Goal: Task Accomplishment & Management: Manage account settings

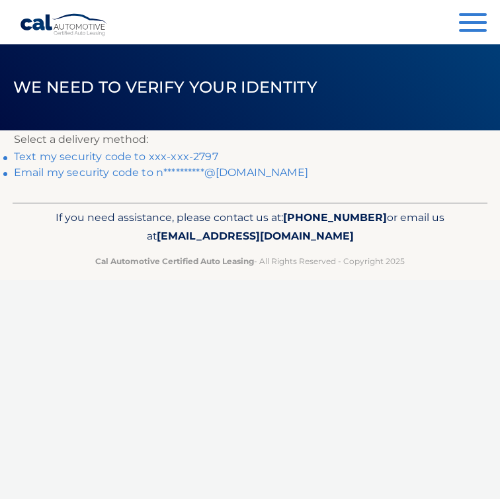
click at [126, 158] on link "Text my security code to xxx-xxx-2797" at bounding box center [116, 156] width 204 height 13
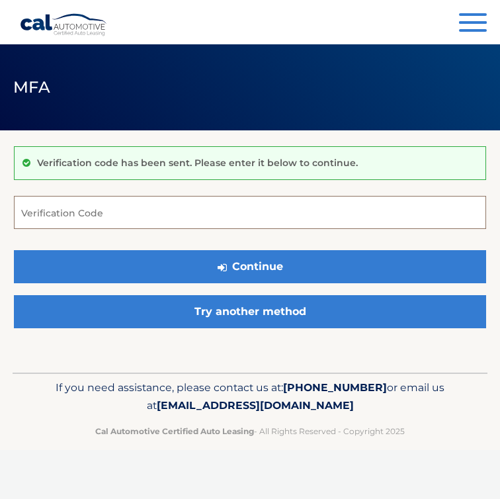
click at [336, 224] on input "Verification Code" at bounding box center [250, 212] width 472 height 33
type input "056887"
click at [14, 250] on button "Continue" at bounding box center [250, 266] width 472 height 33
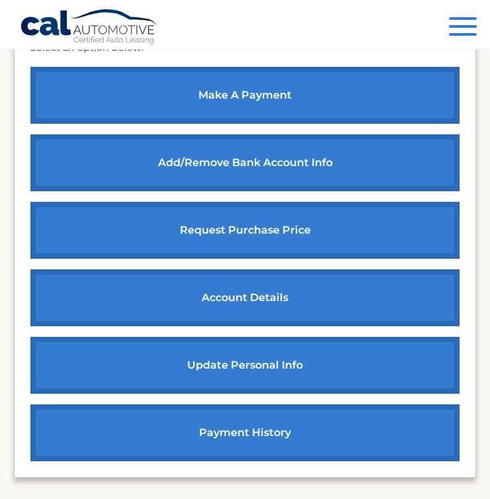
scroll to position [561, 0]
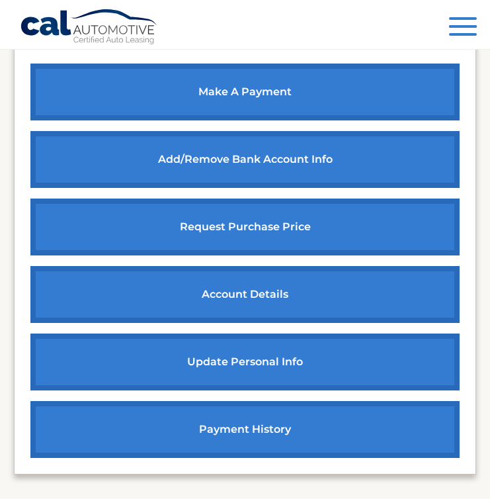
click at [302, 417] on link "payment history" at bounding box center [244, 429] width 429 height 57
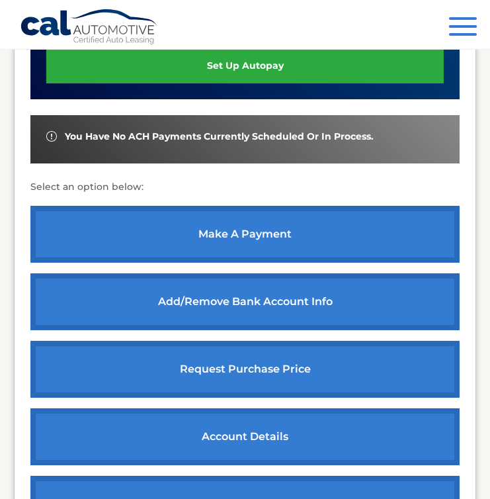
scroll to position [419, 0]
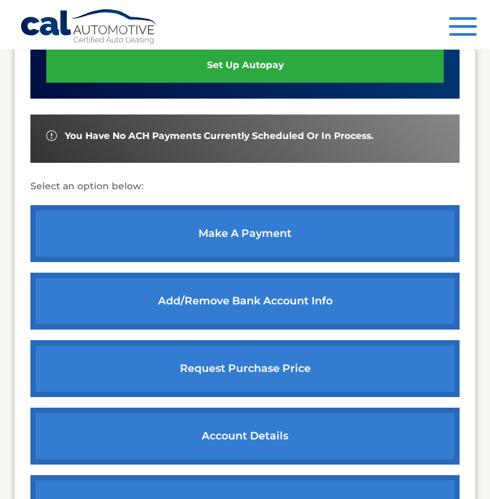
click at [236, 444] on link "account details" at bounding box center [244, 435] width 429 height 57
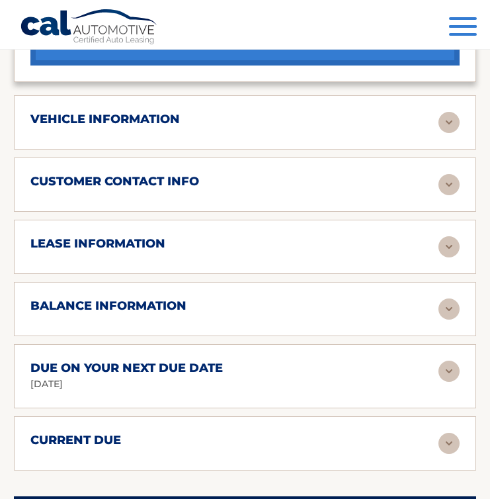
scroll to position [938, 0]
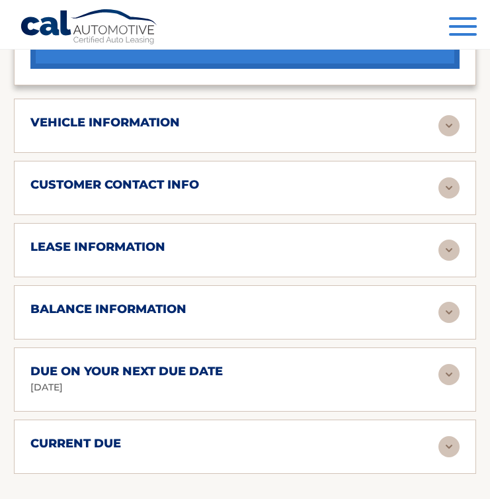
click at [458, 447] on img at bounding box center [449, 446] width 21 height 21
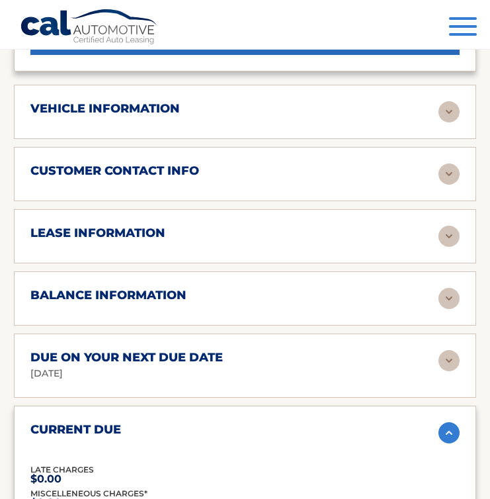
scroll to position [943, 0]
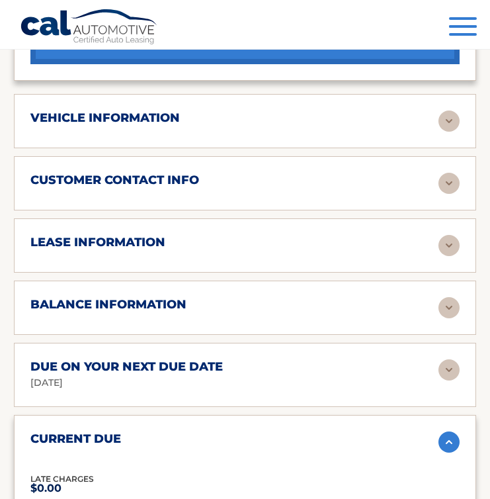
click at [441, 369] on img at bounding box center [449, 369] width 21 height 21
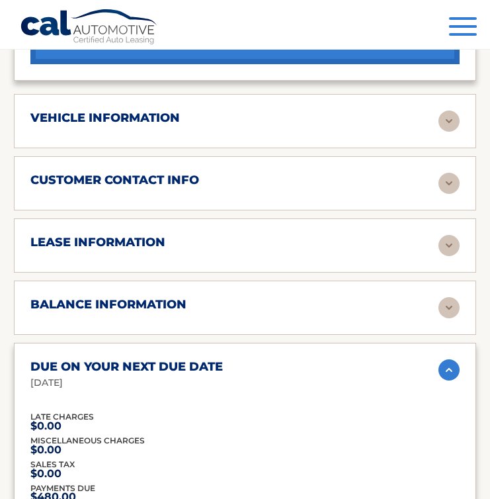
scroll to position [1048, 0]
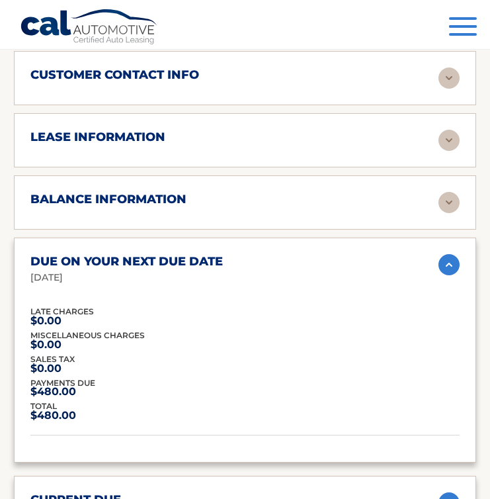
click at [452, 192] on img at bounding box center [449, 202] width 21 height 21
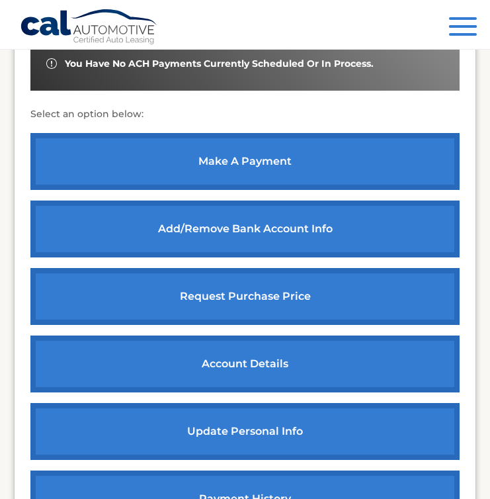
scroll to position [427, 0]
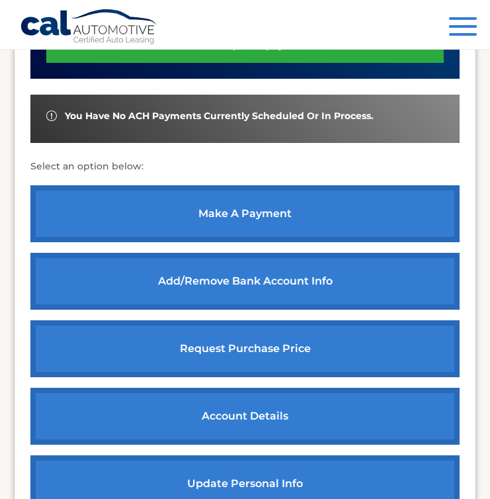
click at [326, 209] on link "make a payment" at bounding box center [244, 213] width 429 height 57
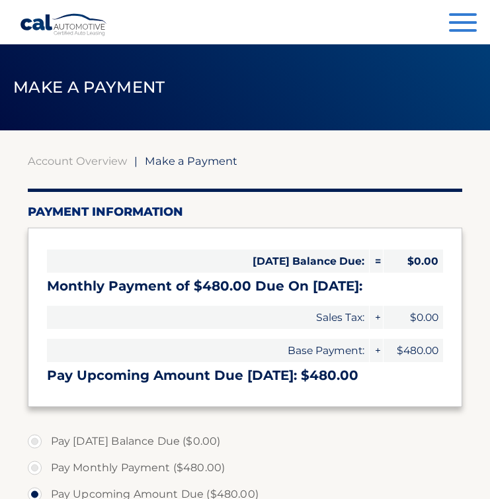
select select "YTE0OTM3YTUtM2I3YS00MzNiLWJjZmUtZTQzMzk5NmRlMjBi"
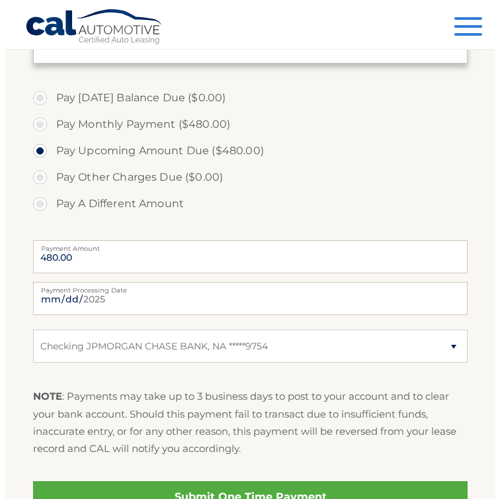
scroll to position [352, 0]
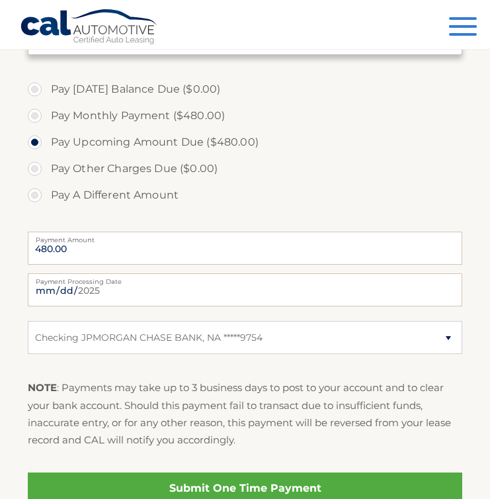
click at [249, 484] on link "Submit One Time Payment" at bounding box center [245, 488] width 435 height 32
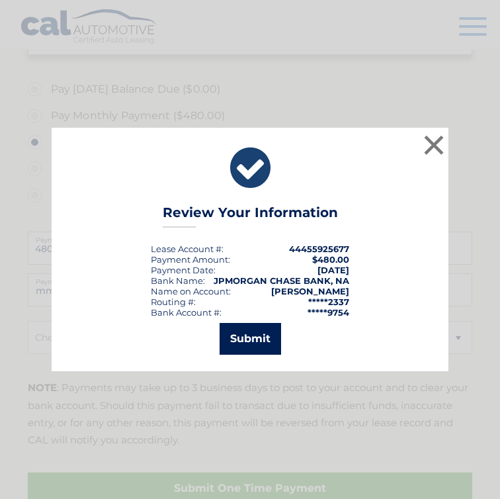
click at [257, 338] on button "Submit" at bounding box center [251, 339] width 62 height 32
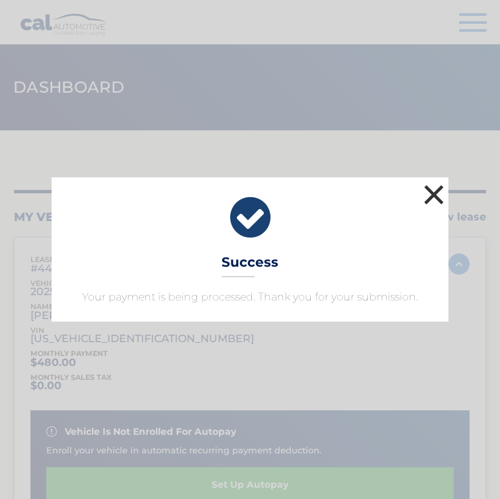
click at [431, 192] on button "×" at bounding box center [434, 194] width 26 height 26
